Goal: Register for event/course

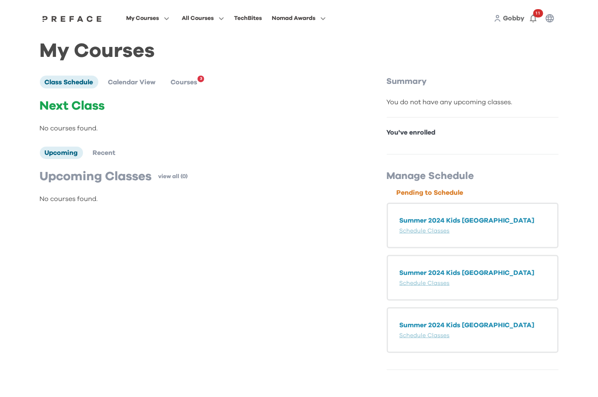
click at [148, 18] on span "My Courses" at bounding box center [142, 18] width 33 height 10
click at [132, 97] on span at bounding box center [148, 98] width 78 height 23
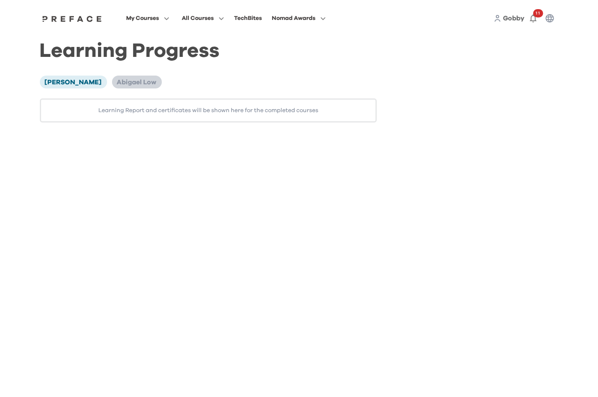
click at [130, 85] on span "Abigael Low" at bounding box center [137, 82] width 40 height 7
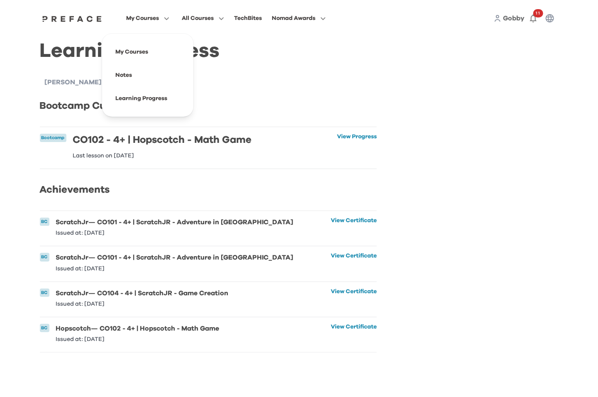
click at [134, 16] on span "My Courses" at bounding box center [142, 18] width 33 height 10
click at [129, 53] on span at bounding box center [148, 51] width 78 height 23
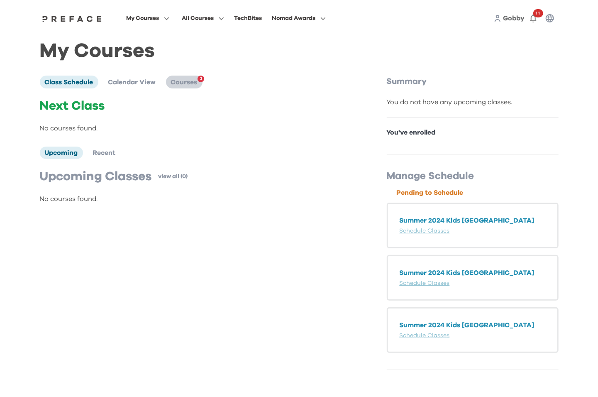
click at [175, 86] on li "Courses 3" at bounding box center [184, 82] width 37 height 12
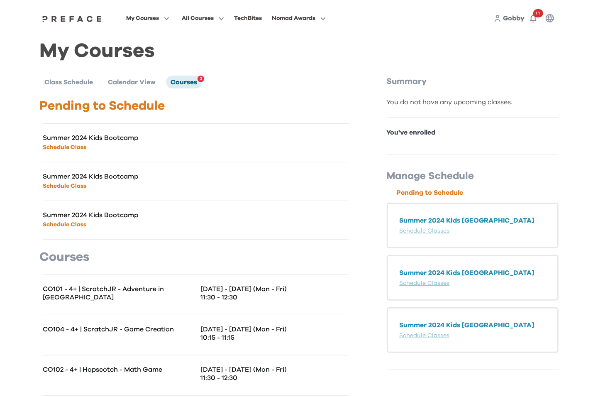
scroll to position [15, 0]
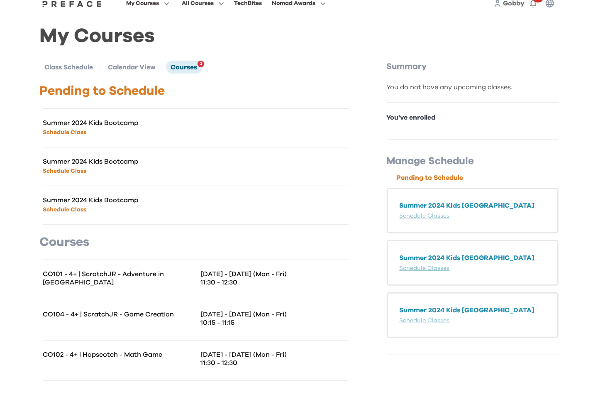
click at [166, 318] on div "CO104 - 4+ | ScratchJR - Game Creation" at bounding box center [119, 320] width 153 height 20
click at [166, 313] on p "CO104 - 4+ | ScratchJR - Game Creation" at bounding box center [119, 314] width 153 height 8
click at [230, 316] on p "Jul 22 - 26 (Mon - Fri)" at bounding box center [275, 314] width 148 height 8
click at [134, 66] on span "Calendar View" at bounding box center [132, 67] width 48 height 7
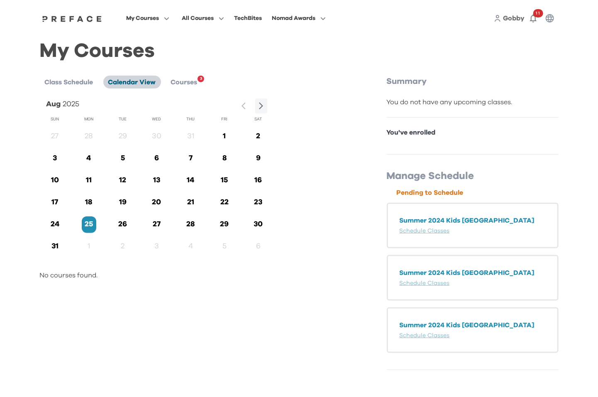
scroll to position [0, 0]
click at [243, 107] on div at bounding box center [253, 105] width 27 height 15
click at [250, 106] on div at bounding box center [253, 105] width 27 height 15
click at [245, 106] on div at bounding box center [253, 105] width 27 height 15
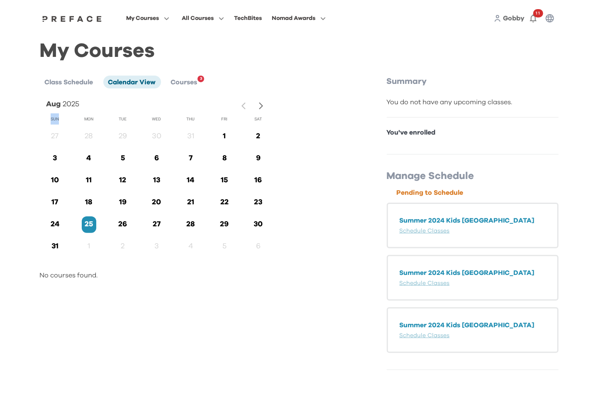
click at [262, 106] on icon "button" at bounding box center [261, 105] width 4 height 7
click at [240, 105] on button "button" at bounding box center [246, 105] width 12 height 15
click at [240, 105] on div at bounding box center [253, 105] width 27 height 15
click at [44, 78] on li "Class Schedule" at bounding box center [69, 82] width 59 height 12
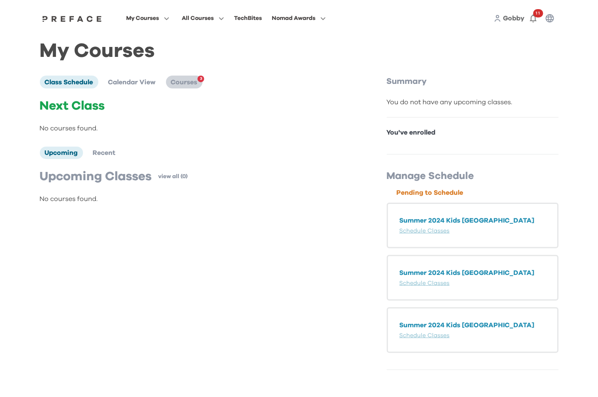
click at [186, 76] on li "Courses 3" at bounding box center [184, 82] width 37 height 12
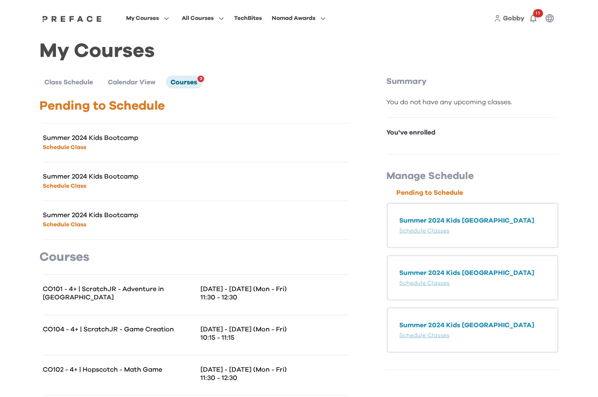
scroll to position [15, 0]
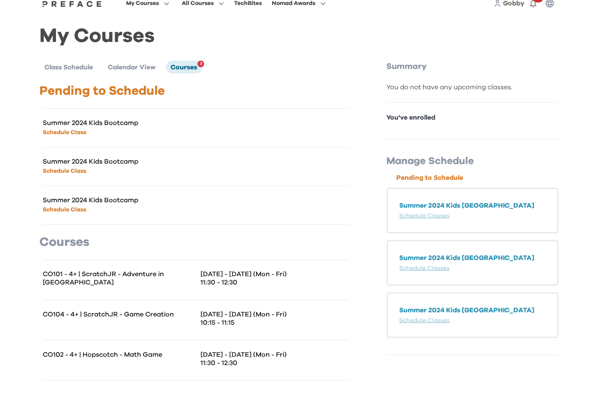
click at [227, 281] on p "11:30 - 12:30" at bounding box center [275, 282] width 148 height 8
click at [436, 217] on link "Schedule Classes" at bounding box center [425, 216] width 50 height 6
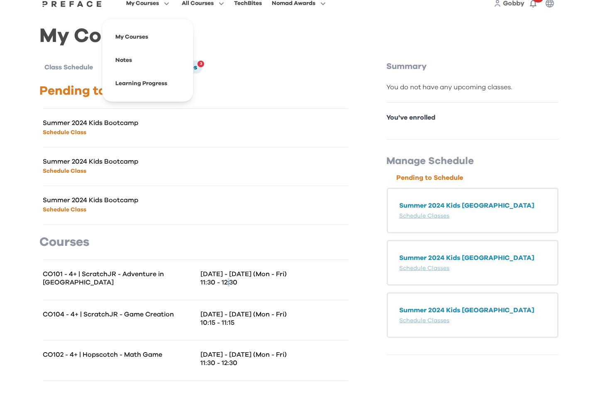
click at [154, 4] on span "My Courses" at bounding box center [142, 3] width 33 height 10
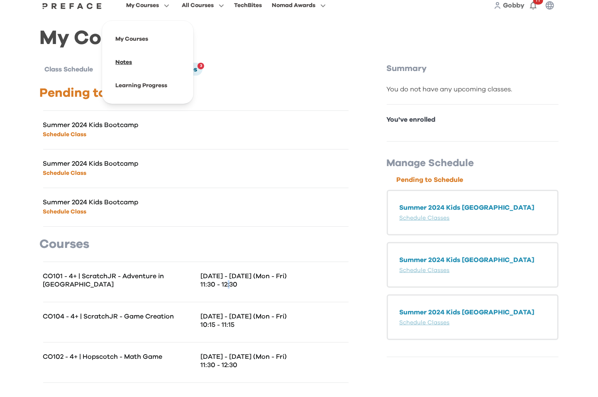
click at [125, 64] on span at bounding box center [148, 62] width 78 height 23
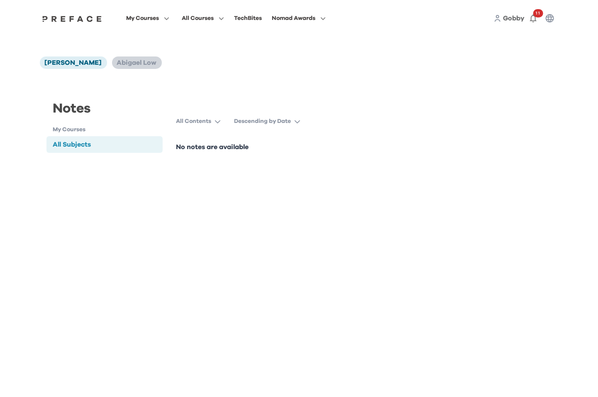
click at [125, 64] on span "Abigael Low" at bounding box center [137, 62] width 40 height 7
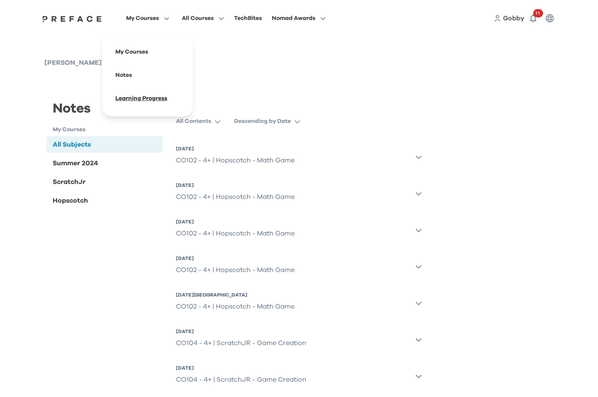
click at [134, 93] on span at bounding box center [148, 98] width 78 height 23
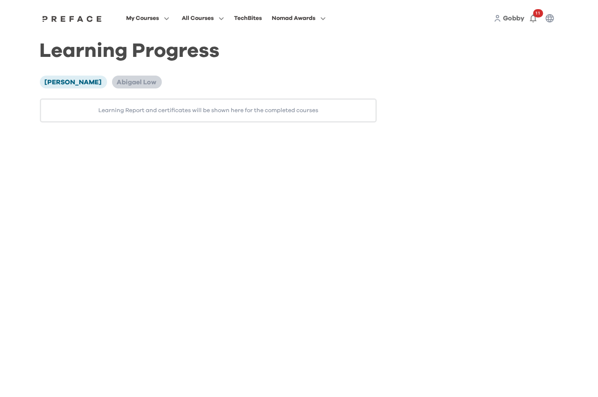
click at [132, 84] on span "Abigael Low" at bounding box center [137, 82] width 40 height 7
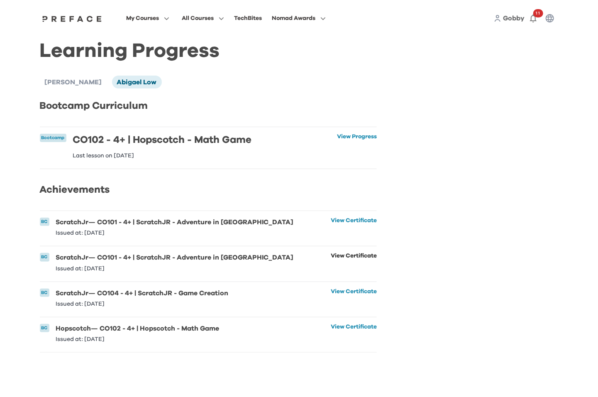
click at [342, 259] on link "View Certificate" at bounding box center [354, 262] width 46 height 18
